Goal: Obtain resource: Obtain resource

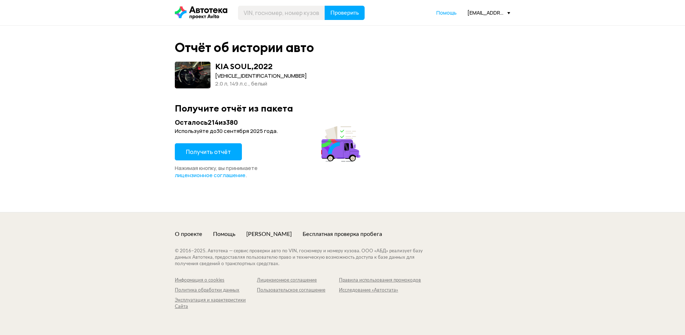
click at [224, 151] on span "Получить отчёт" at bounding box center [208, 152] width 45 height 8
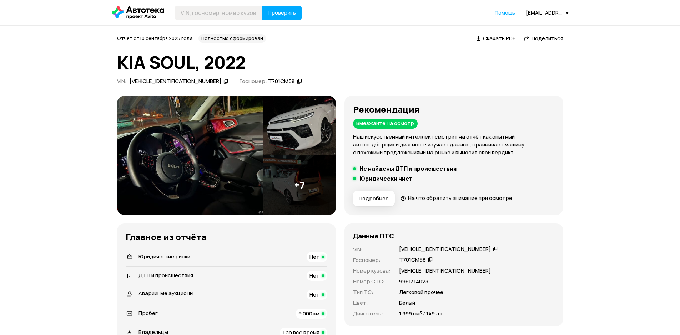
click at [498, 40] on span "Скачать PDF" at bounding box center [499, 38] width 32 height 7
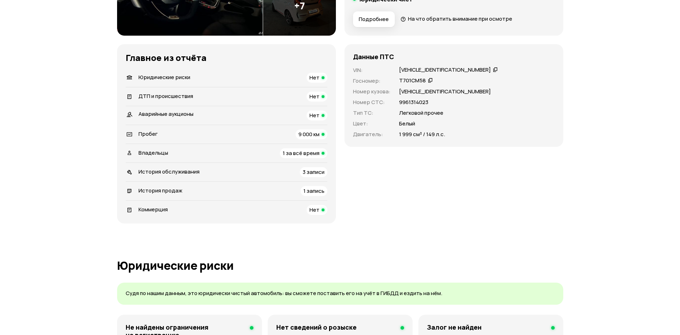
scroll to position [204, 0]
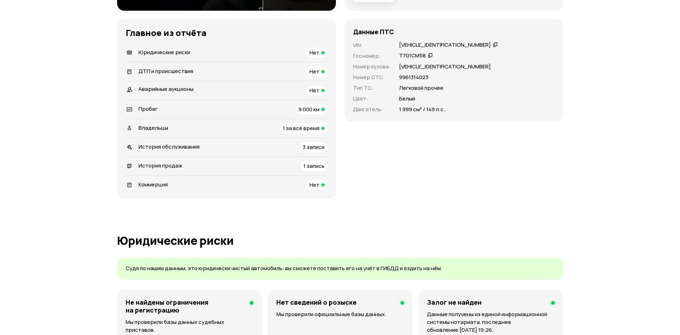
click at [167, 131] on span "Владельцы" at bounding box center [153, 127] width 30 height 7
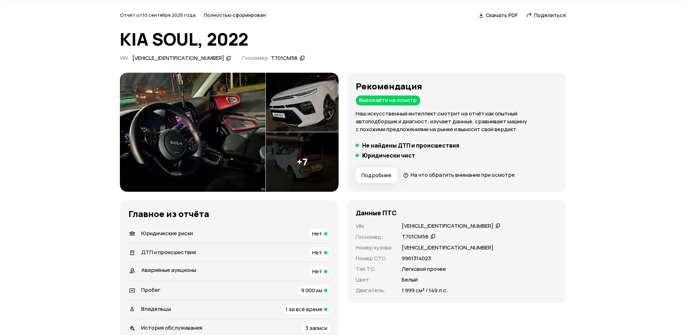
scroll to position [36, 0]
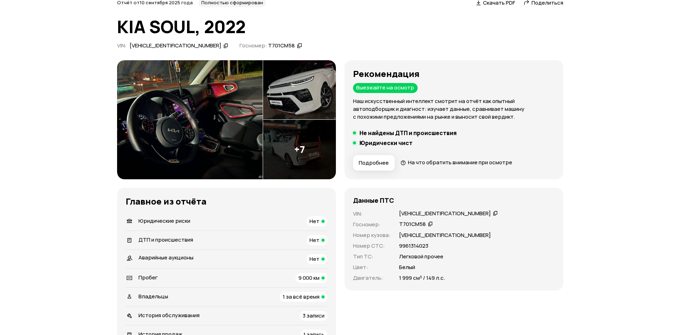
click at [377, 164] on span "Подробнее" at bounding box center [374, 162] width 30 height 7
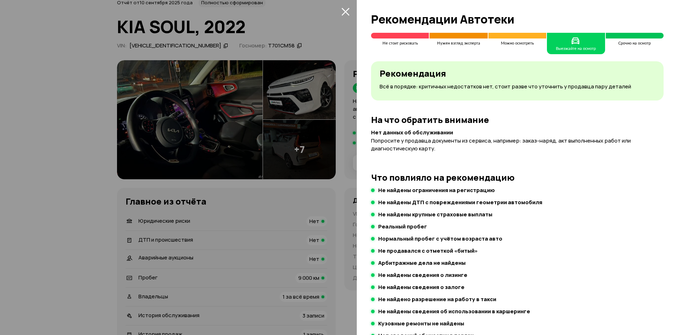
click at [100, 184] on div at bounding box center [342, 167] width 685 height 335
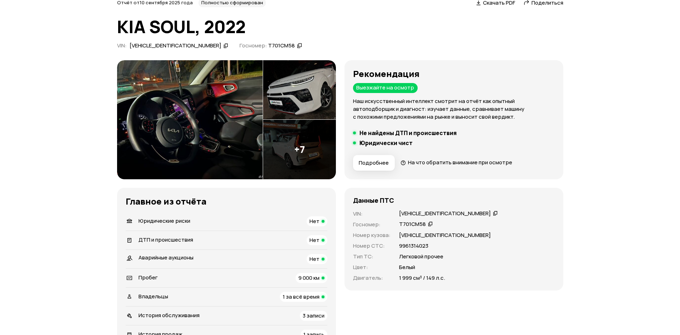
click at [176, 122] on img at bounding box center [190, 119] width 146 height 119
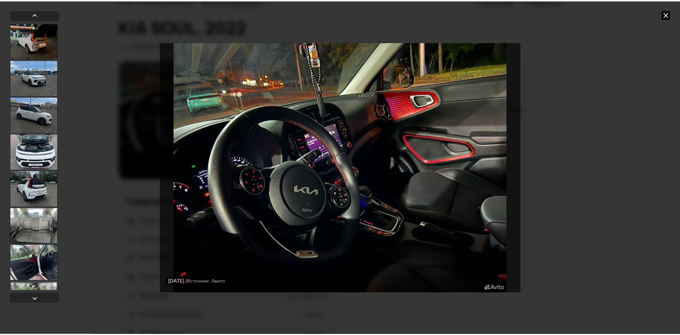
scroll to position [103, 0]
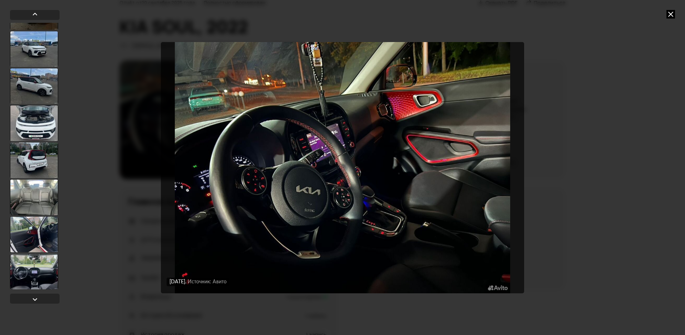
click at [670, 15] on icon at bounding box center [670, 14] width 9 height 9
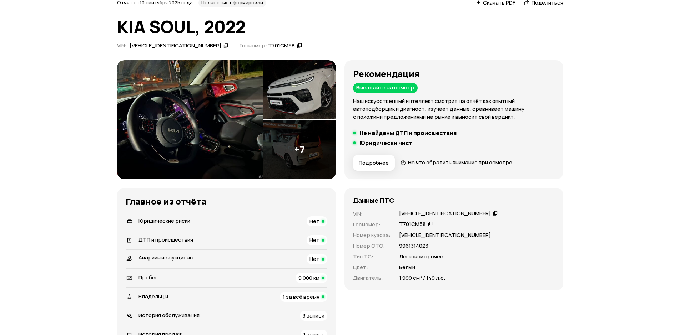
scroll to position [0, 0]
